Goal: Task Accomplishment & Management: Manage account settings

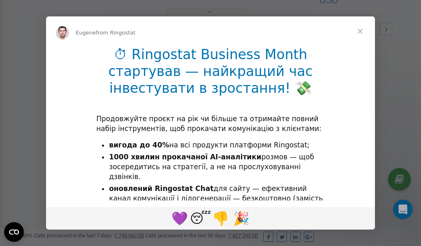
click at [362, 34] on span "Close" at bounding box center [360, 31] width 30 height 30
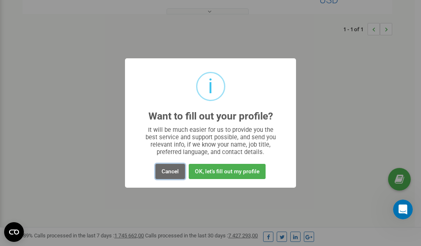
click at [172, 170] on button "Cancel" at bounding box center [170, 171] width 30 height 15
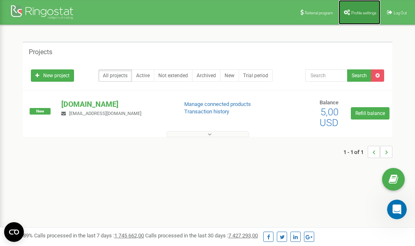
click at [368, 9] on link "Profile settings" at bounding box center [359, 12] width 42 height 25
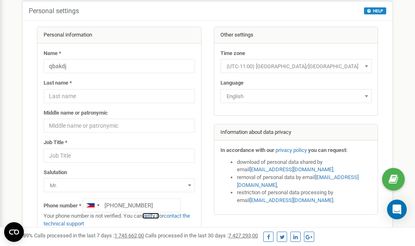
click at [152, 215] on link "verify it" at bounding box center [150, 216] width 17 height 6
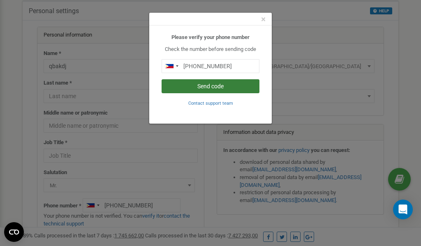
click at [199, 86] on button "Send code" at bounding box center [211, 86] width 98 height 14
